Goal: Transaction & Acquisition: Book appointment/travel/reservation

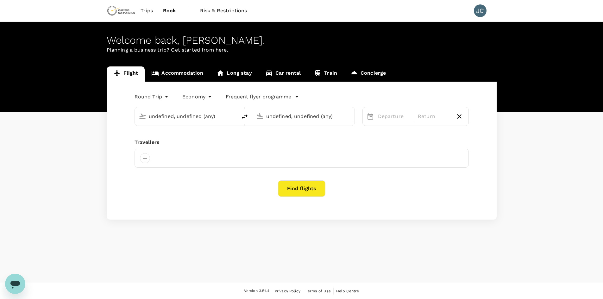
type input "[PERSON_NAME][GEOGRAPHIC_DATA][PERSON_NAME] (SYD)"
type input "[GEOGRAPHIC_DATA] (OAG)"
type input "roundtrip"
type input "[PERSON_NAME][GEOGRAPHIC_DATA][PERSON_NAME] (SYD)"
type input "[GEOGRAPHIC_DATA] (OAG)"
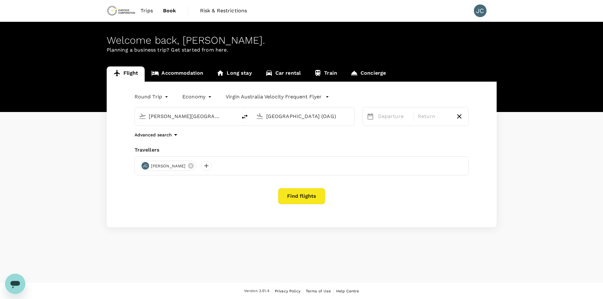
click at [161, 120] on input "[PERSON_NAME][GEOGRAPHIC_DATA][PERSON_NAME] (SYD)" at bounding box center [186, 116] width 75 height 10
click at [149, 144] on div "Perth PER" at bounding box center [190, 141] width 135 height 10
type input "[GEOGRAPHIC_DATA] ([GEOGRAPHIC_DATA])"
click at [281, 120] on input "[GEOGRAPHIC_DATA] (OAG)" at bounding box center [303, 116] width 75 height 10
click at [276, 131] on p "[GEOGRAPHIC_DATA], [GEOGRAPHIC_DATA]" at bounding box center [313, 129] width 127 height 6
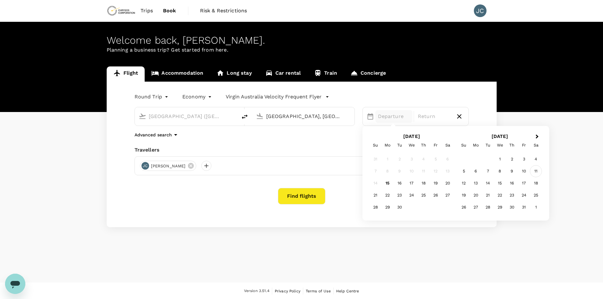
type input "[GEOGRAPHIC_DATA], [GEOGRAPHIC_DATA] (any)"
click at [535, 173] on div "11" at bounding box center [535, 171] width 12 height 12
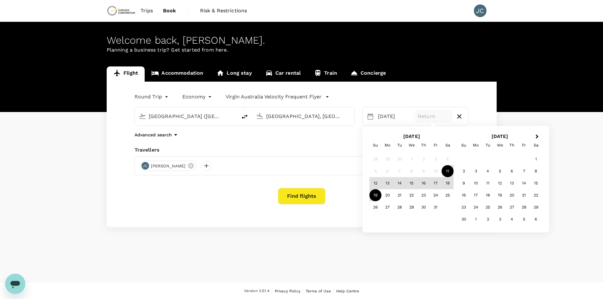
click at [378, 195] on div "19" at bounding box center [375, 195] width 12 height 12
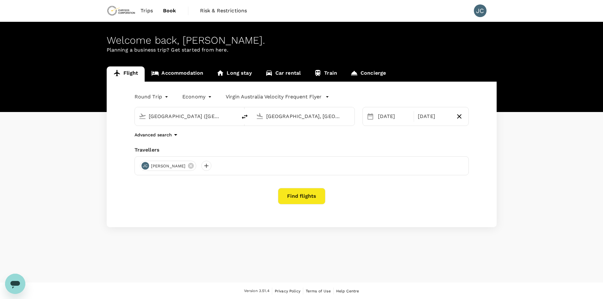
click at [206, 98] on body "Trips Book Risk & Restrictions JC Welcome back , [PERSON_NAME] . Planning a bus…" at bounding box center [301, 150] width 603 height 300
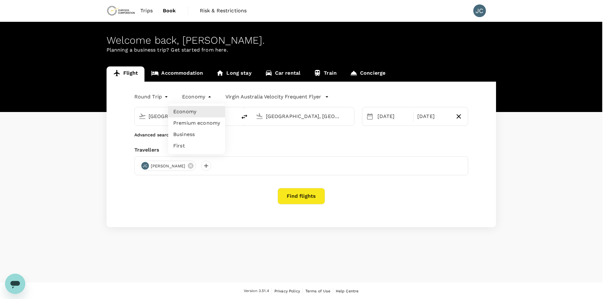
click at [214, 126] on li "Premium economy" at bounding box center [196, 122] width 57 height 11
type input "premium-economy"
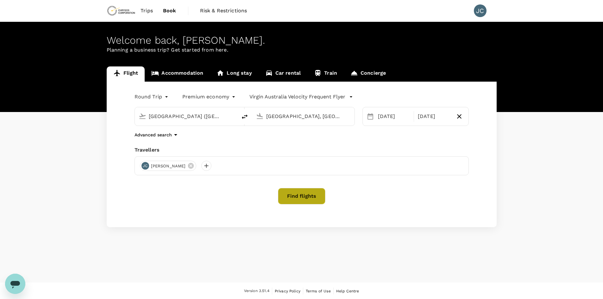
click at [317, 198] on button "Find flights" at bounding box center [301, 196] width 47 height 16
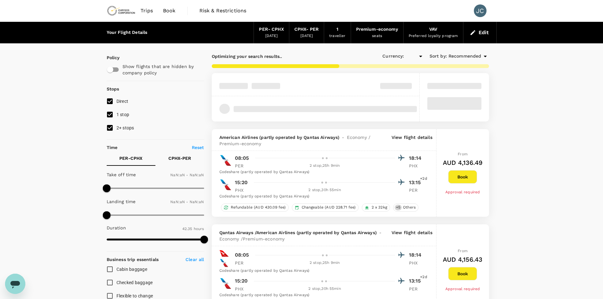
type input "AUD"
type input "1440"
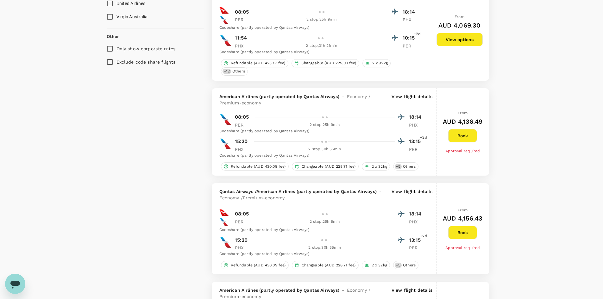
scroll to position [411, 0]
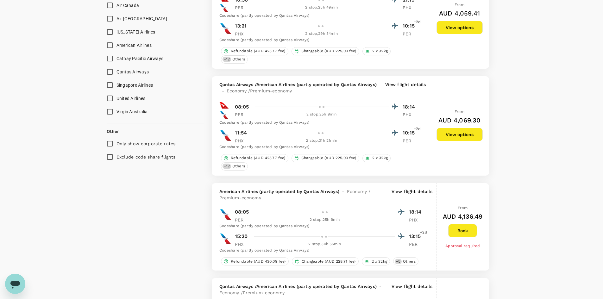
click at [112, 111] on input "Virgin Australia" at bounding box center [109, 111] width 13 height 13
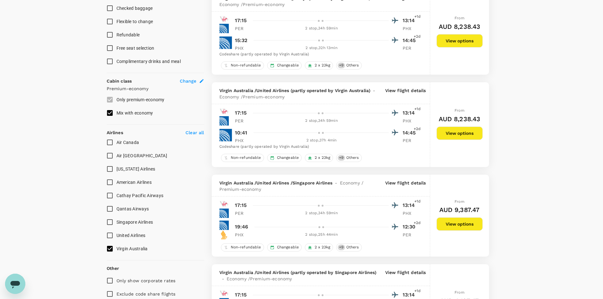
scroll to position [285, 0]
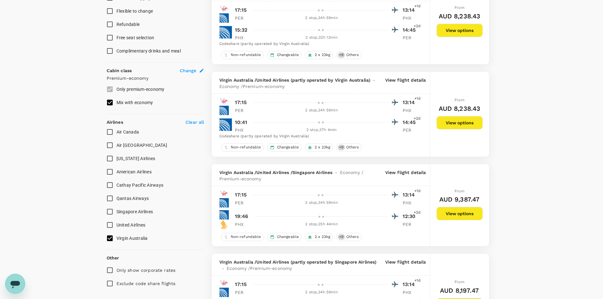
checkbox input "false"
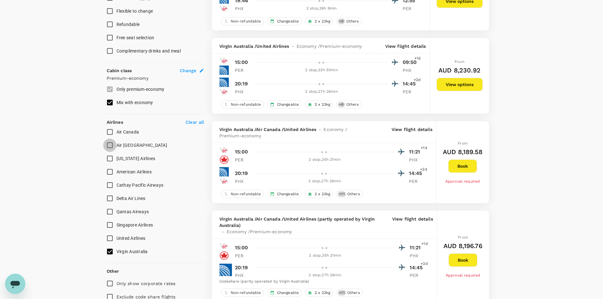
click at [109, 145] on input "Air [GEOGRAPHIC_DATA]" at bounding box center [109, 145] width 13 height 13
checkbox input "true"
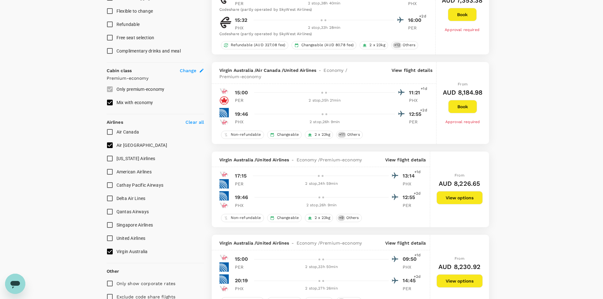
click at [108, 251] on input "Virgin Australia" at bounding box center [109, 251] width 13 height 13
checkbox input "false"
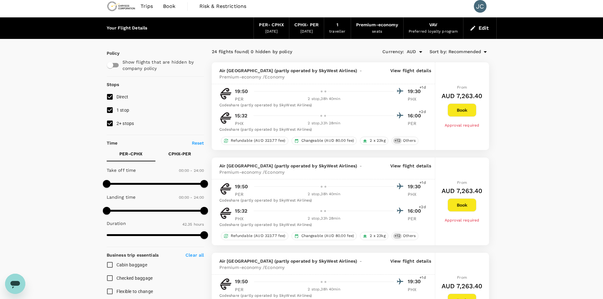
scroll to position [0, 0]
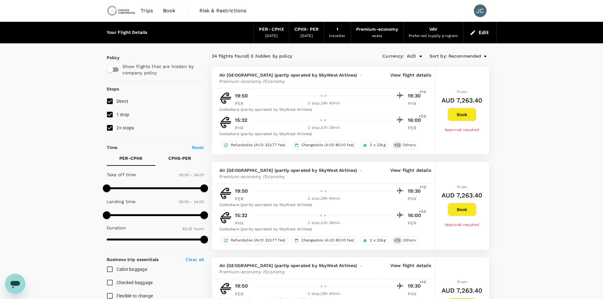
click at [112, 127] on input "2+ stops" at bounding box center [109, 127] width 13 height 13
checkbox input "true"
click at [379, 36] on div "seats" at bounding box center [377, 36] width 10 height 6
click at [380, 33] on div "seats" at bounding box center [377, 36] width 10 height 6
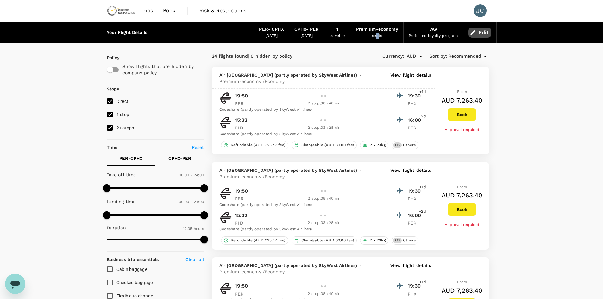
click at [482, 31] on button "Edit" at bounding box center [479, 33] width 23 height 10
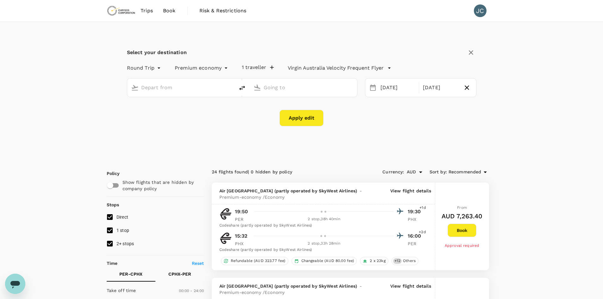
type input "[GEOGRAPHIC_DATA] ([GEOGRAPHIC_DATA])"
type input "[GEOGRAPHIC_DATA], [GEOGRAPHIC_DATA] (any)"
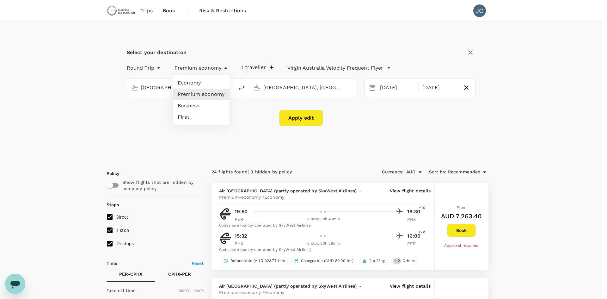
click at [195, 84] on li "Economy" at bounding box center [201, 82] width 57 height 11
type input "economy"
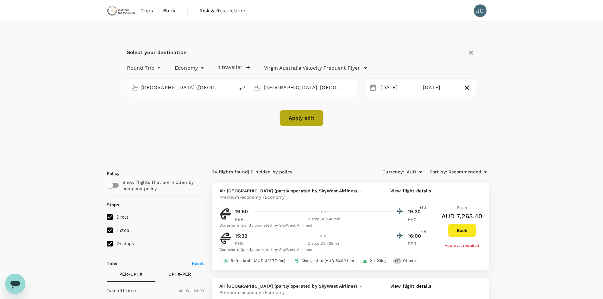
click at [295, 115] on button "Apply edit" at bounding box center [301, 118] width 44 height 16
checkbox input "false"
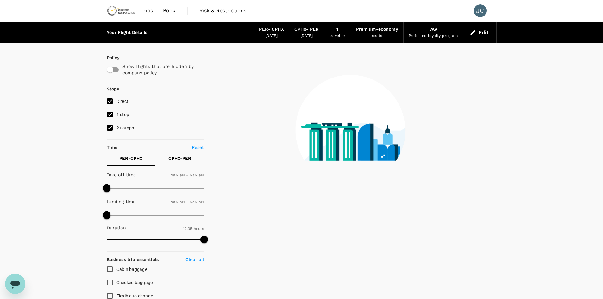
checkbox input "false"
type input "1440"
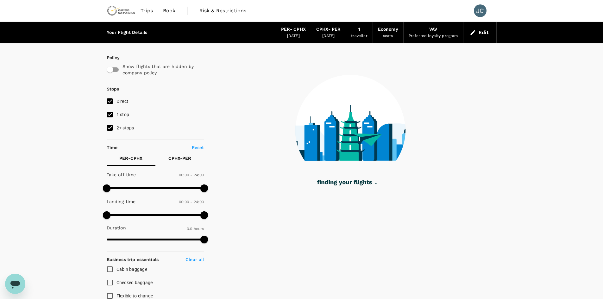
checkbox input "true"
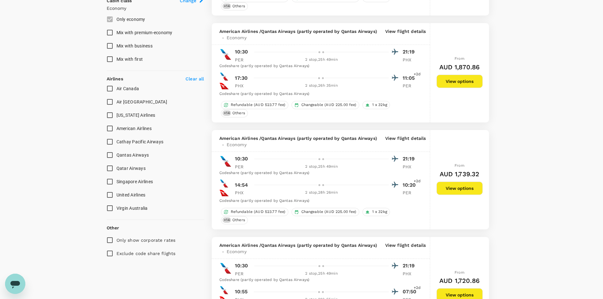
scroll to position [411, 0]
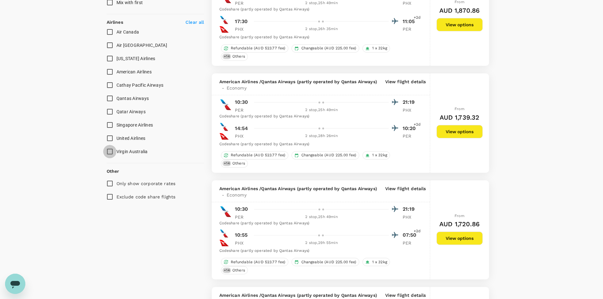
click at [110, 154] on input "Virgin Australia" at bounding box center [109, 151] width 13 height 13
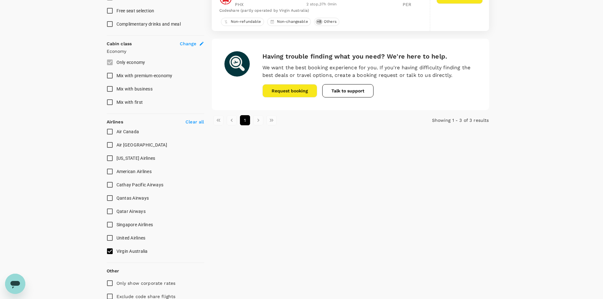
scroll to position [153, 0]
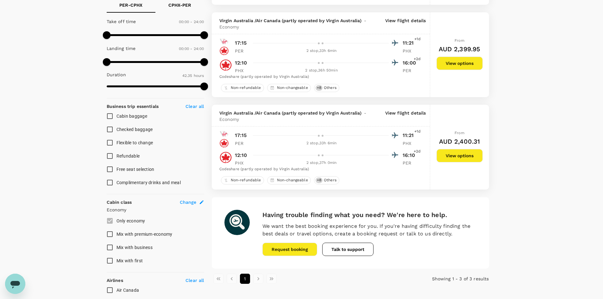
checkbox input "false"
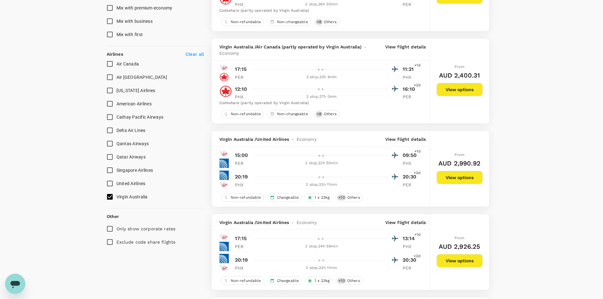
scroll to position [380, 0]
drag, startPoint x: 266, startPoint y: 238, endPoint x: 329, endPoint y: 245, distance: 63.3
click at [283, 237] on div at bounding box center [324, 238] width 148 height 9
click at [331, 245] on div "2 stop , 34h 59min" at bounding box center [321, 246] width 134 height 6
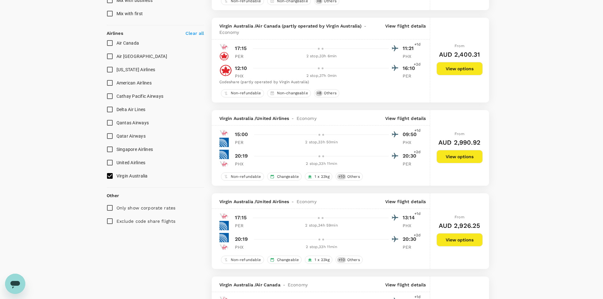
scroll to position [411, 0]
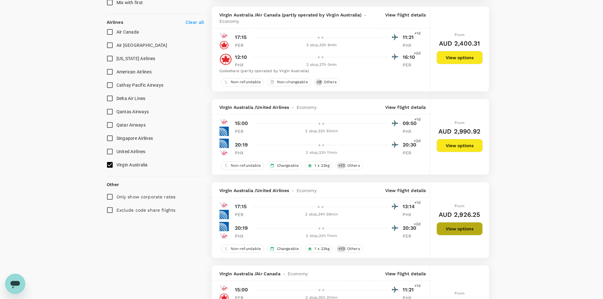
click at [458, 229] on button "View options" at bounding box center [459, 228] width 46 height 13
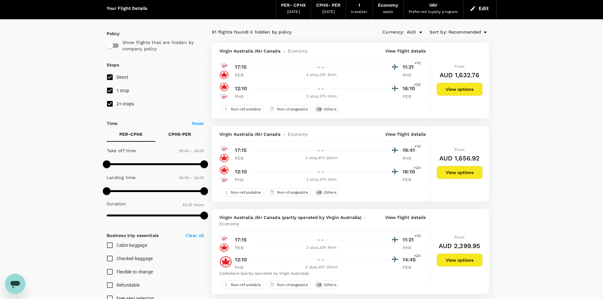
scroll to position [0, 0]
